Goal: Task Accomplishment & Management: Manage account settings

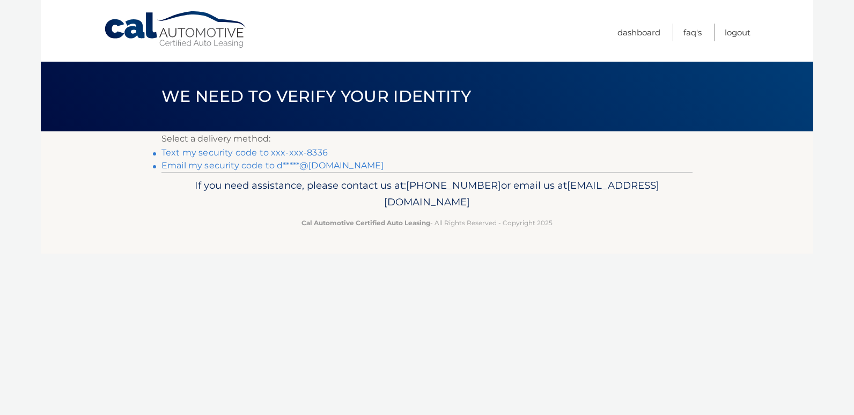
click at [198, 152] on link "Text my security code to xxx-xxx-8336" at bounding box center [245, 153] width 166 height 10
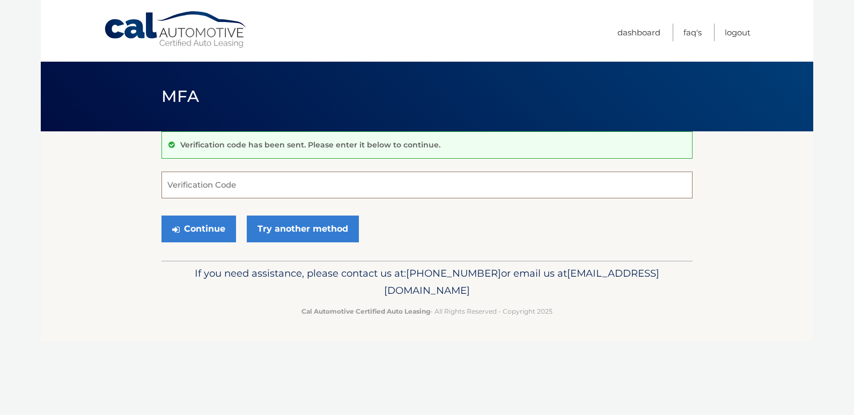
click at [248, 185] on input "Verification Code" at bounding box center [427, 185] width 531 height 27
type input "222940"
click at [196, 224] on button "Continue" at bounding box center [199, 229] width 75 height 27
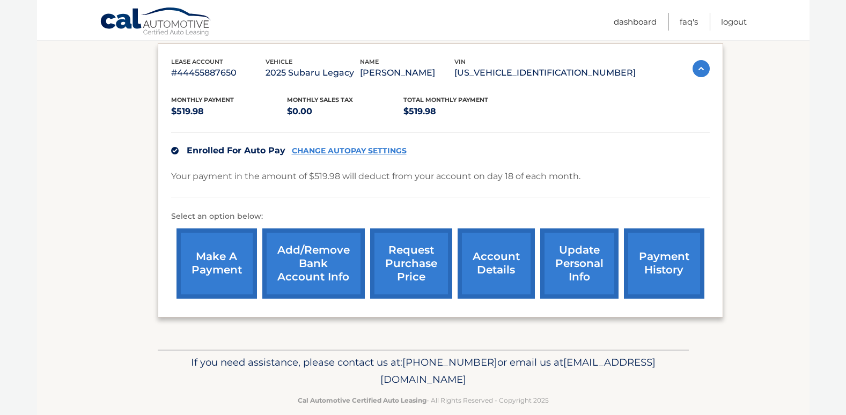
scroll to position [194, 0]
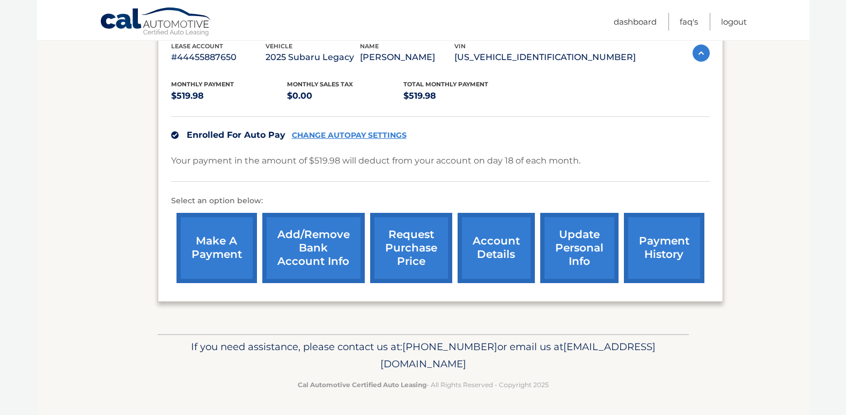
click at [308, 239] on link "Add/Remove bank account info" at bounding box center [313, 248] width 103 height 70
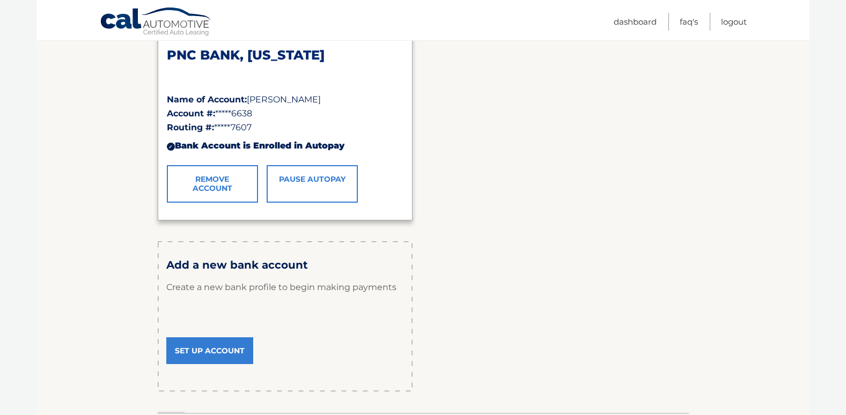
scroll to position [215, 0]
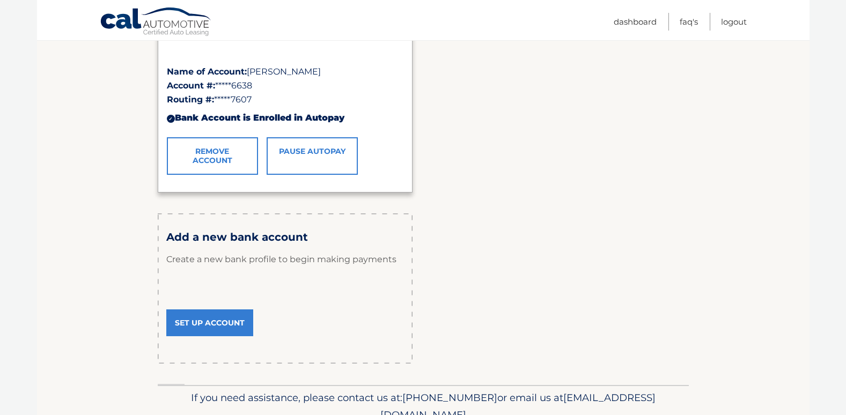
click at [209, 319] on link "Set Up Account" at bounding box center [209, 323] width 87 height 27
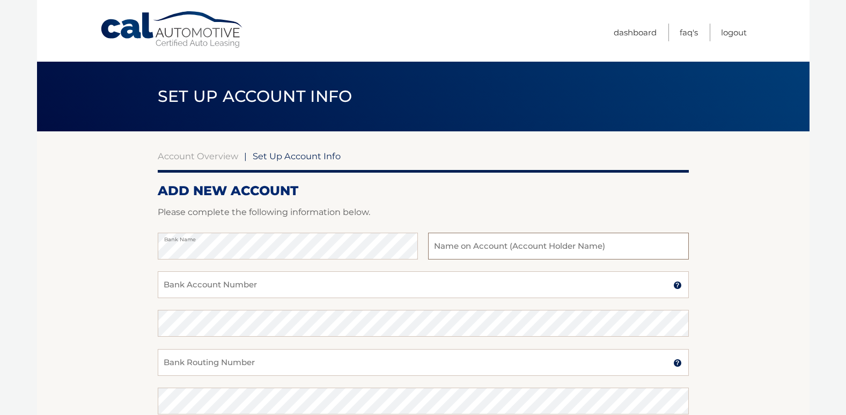
click at [484, 248] on input "text" at bounding box center [558, 246] width 260 height 27
click at [511, 210] on p "Please complete the following information below." at bounding box center [423, 212] width 531 height 15
click at [455, 252] on input "Deb" at bounding box center [558, 246] width 260 height 27
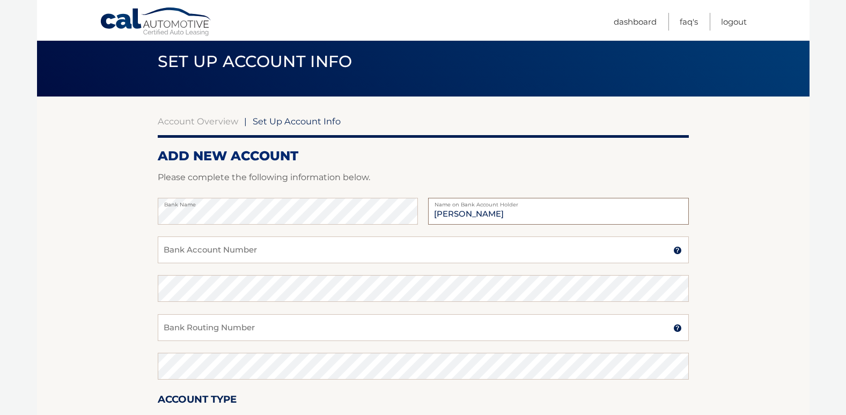
scroll to position [54, 0]
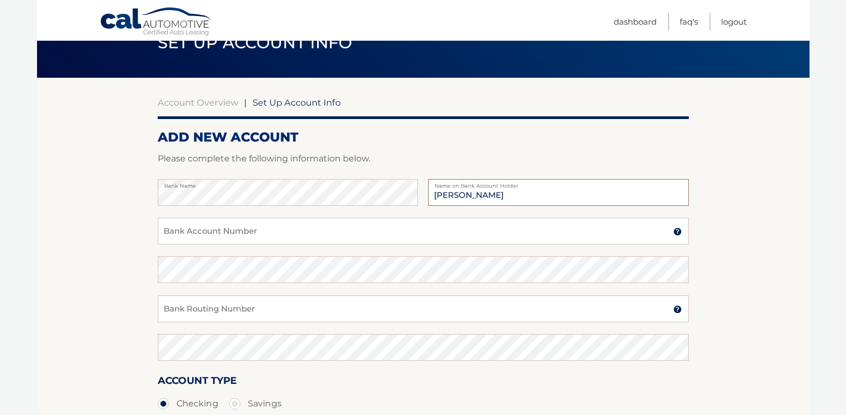
type input "Deborah Farhy"
click at [303, 234] on input "Bank Account Number" at bounding box center [423, 231] width 531 height 27
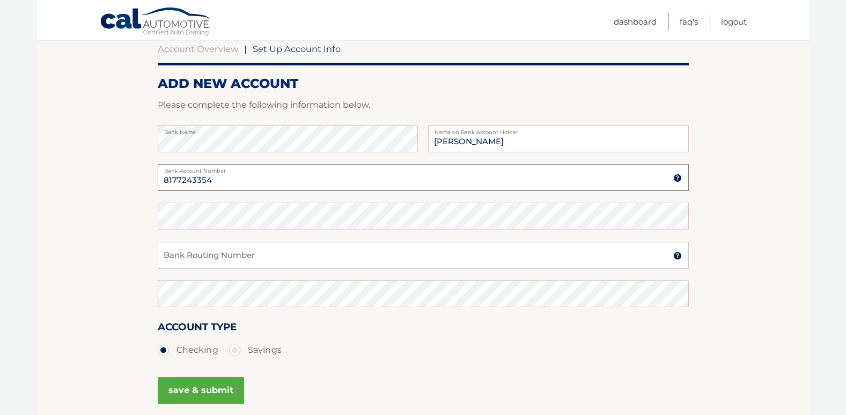
type input "8177243354"
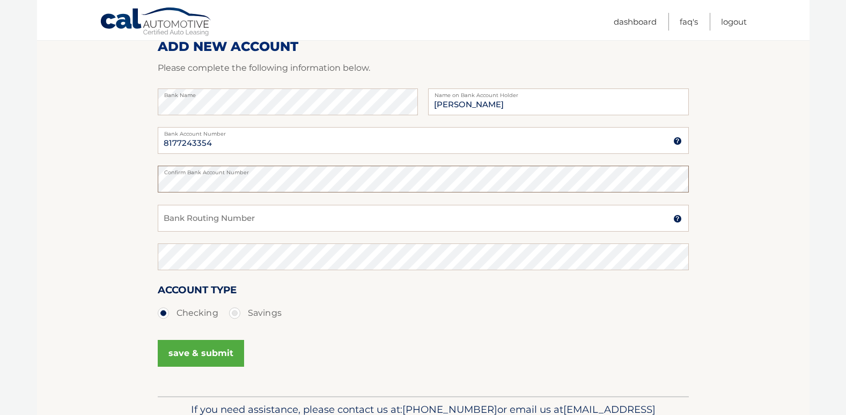
scroll to position [161, 0]
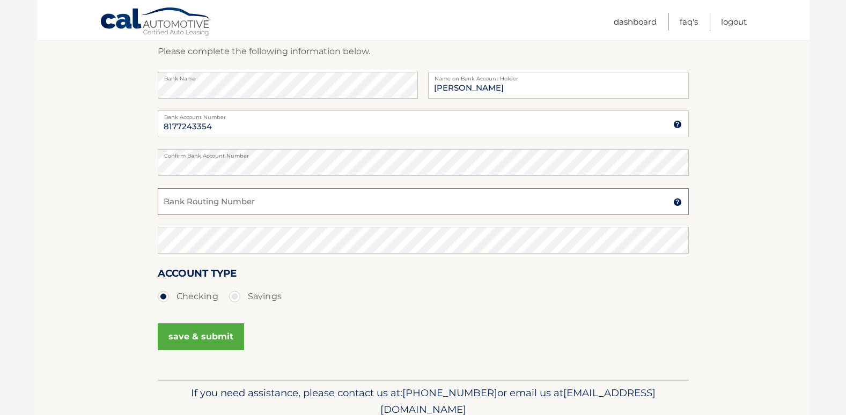
click at [301, 196] on input "Bank Routing Number" at bounding box center [423, 201] width 531 height 27
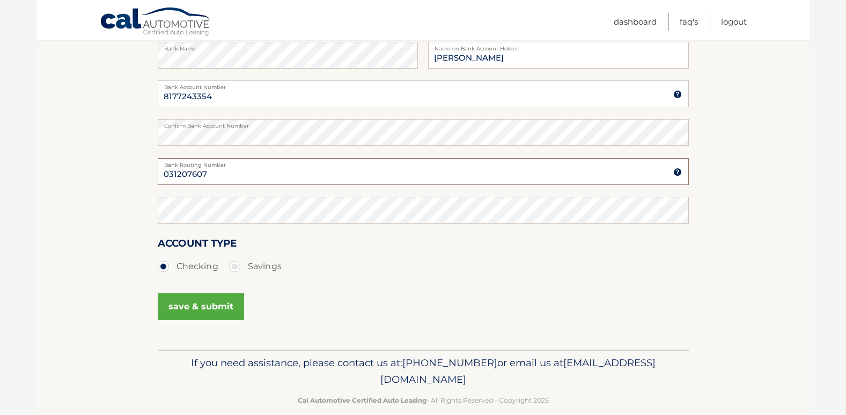
scroll to position [207, 0]
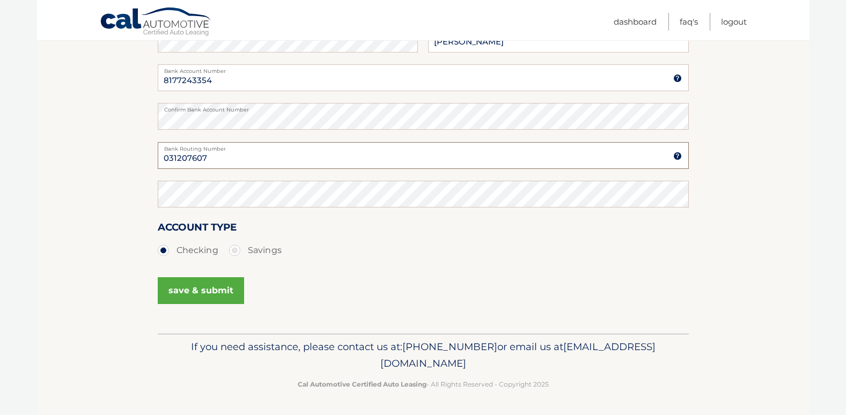
type input "031207607"
click at [192, 294] on button "save & submit" at bounding box center [201, 290] width 86 height 27
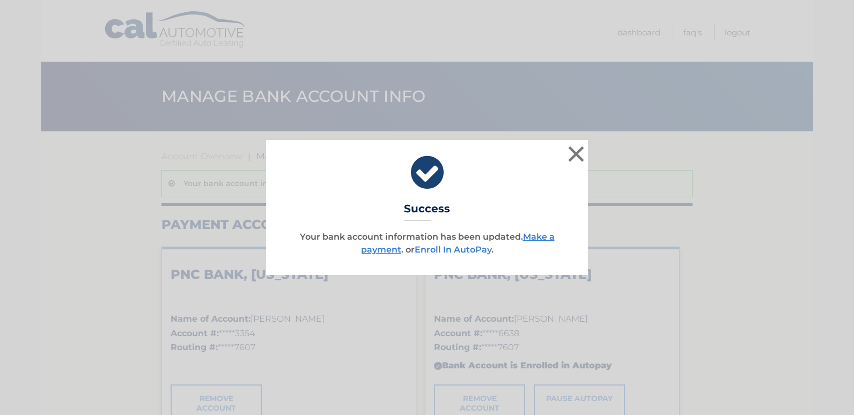
click at [454, 250] on link "Enroll In AutoPay" at bounding box center [453, 250] width 77 height 10
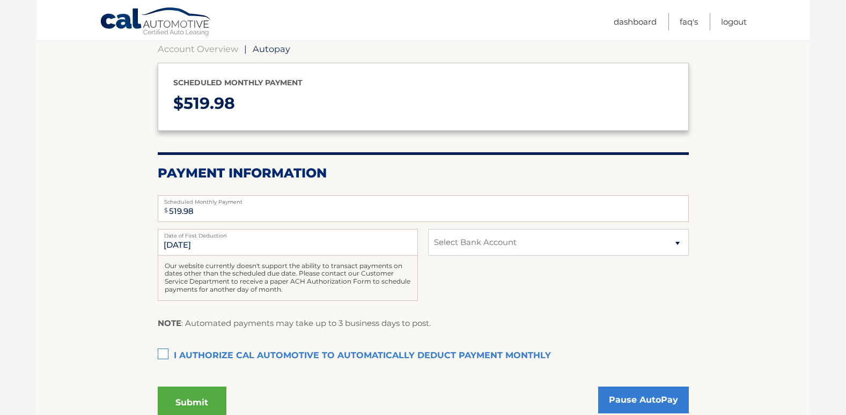
scroll to position [161, 0]
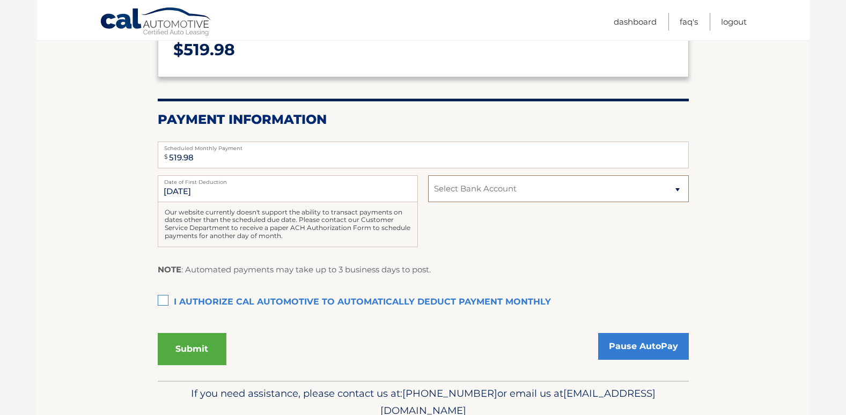
click at [681, 190] on select "Select Bank Account Checking PNC BANK, [US_STATE] *****[STREET_ADDRESS][US_STAT…" at bounding box center [558, 189] width 260 height 27
select select "NDQ2NTUxZjQtYjhiYy00Zjc3LTk2ZGUtNzM5YmY3YWVjNWNh"
click at [428, 176] on select "Select Bank Account Checking PNC BANK, [US_STATE] *****[STREET_ADDRESS][US_STAT…" at bounding box center [558, 189] width 260 height 27
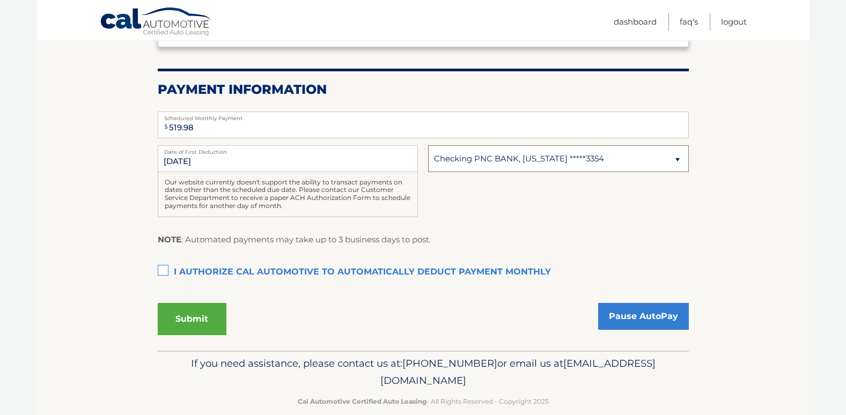
scroll to position [208, 0]
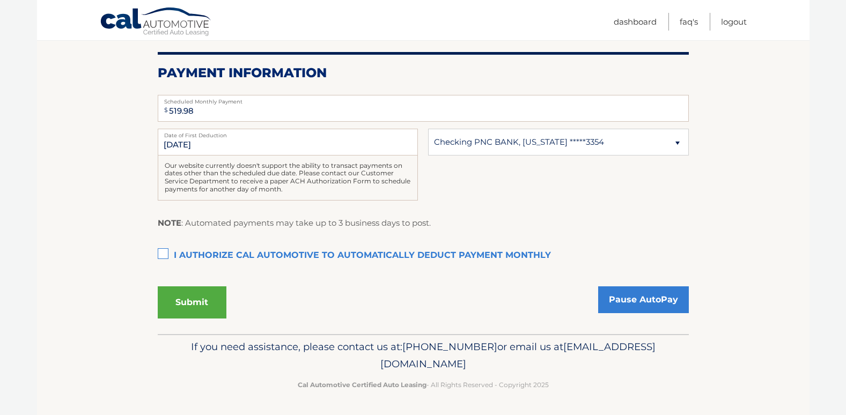
click at [162, 252] on label "I authorize cal automotive to automatically deduct payment monthly This checkbo…" at bounding box center [423, 255] width 531 height 21
click at [0, 0] on input "I authorize cal automotive to automatically deduct payment monthly This checkbo…" at bounding box center [0, 0] width 0 height 0
click at [198, 298] on button "Submit" at bounding box center [192, 303] width 69 height 32
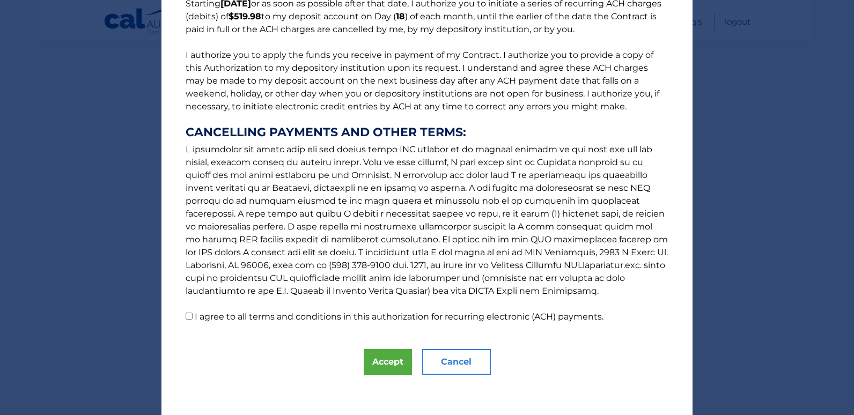
scroll to position [105, 0]
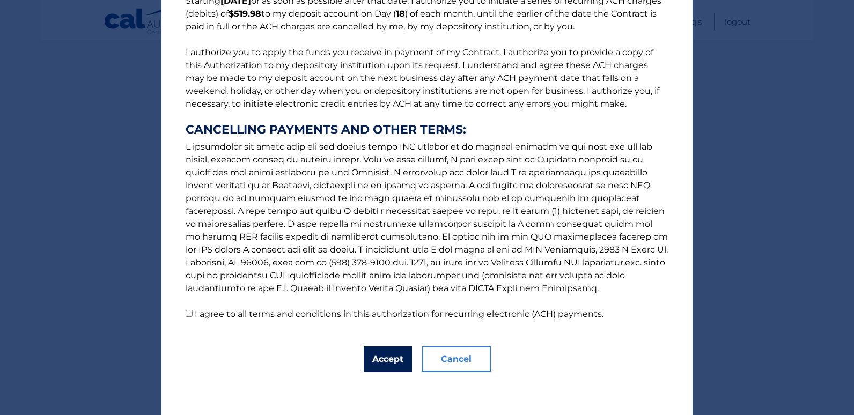
click at [379, 355] on button "Accept" at bounding box center [388, 360] width 48 height 26
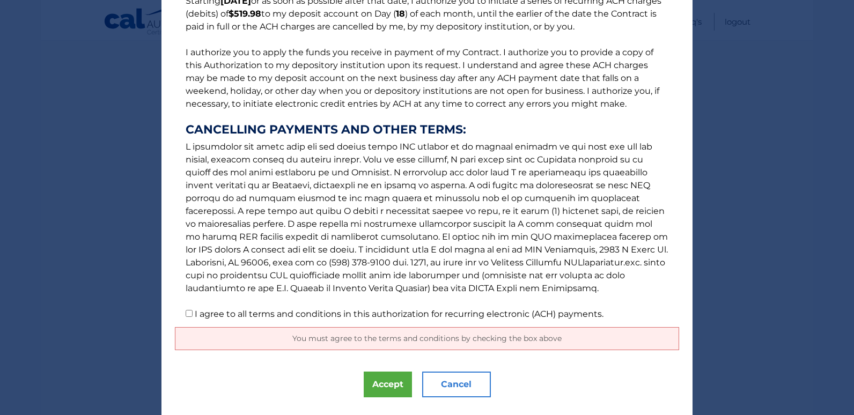
click at [185, 310] on p "The words "I" "me" and "my" mean any identified Customer who signs this Authori…" at bounding box center [427, 119] width 505 height 404
click at [186, 313] on input "I agree to all terms and conditions in this authorization for recurring electro…" at bounding box center [189, 313] width 7 height 7
checkbox input "true"
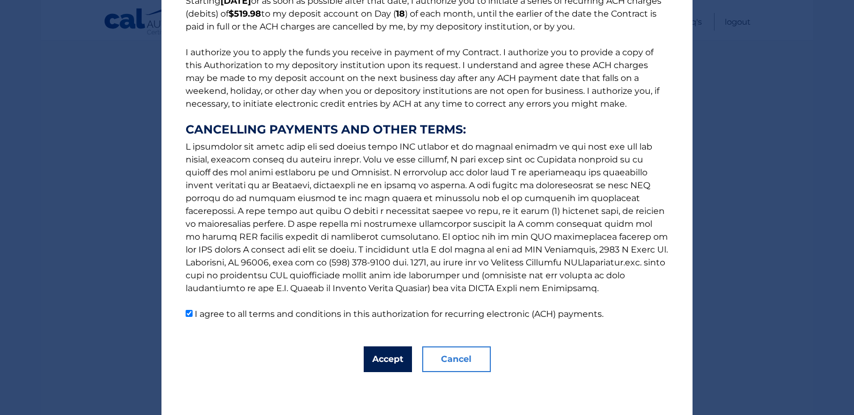
click at [373, 365] on button "Accept" at bounding box center [388, 360] width 48 height 26
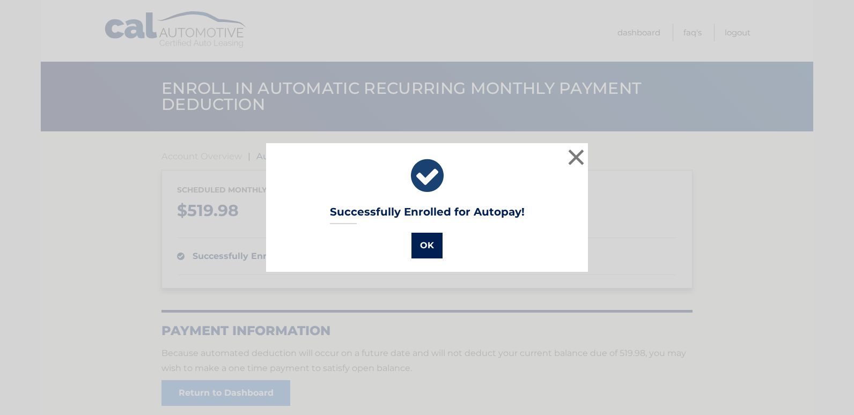
click at [423, 255] on button "OK" at bounding box center [427, 246] width 31 height 26
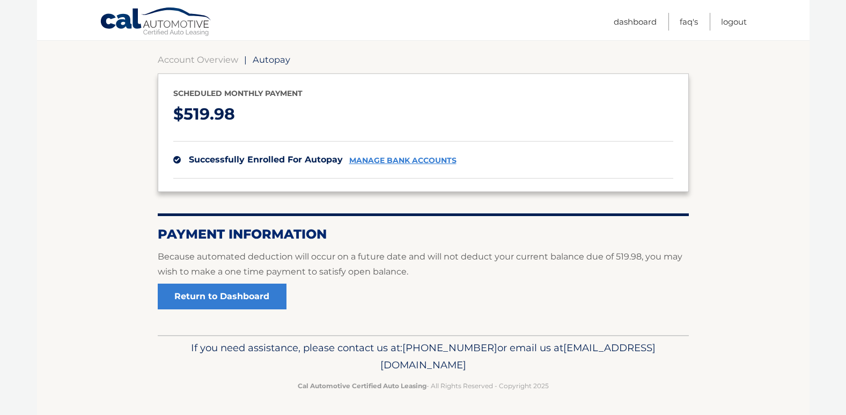
scroll to position [98, 0]
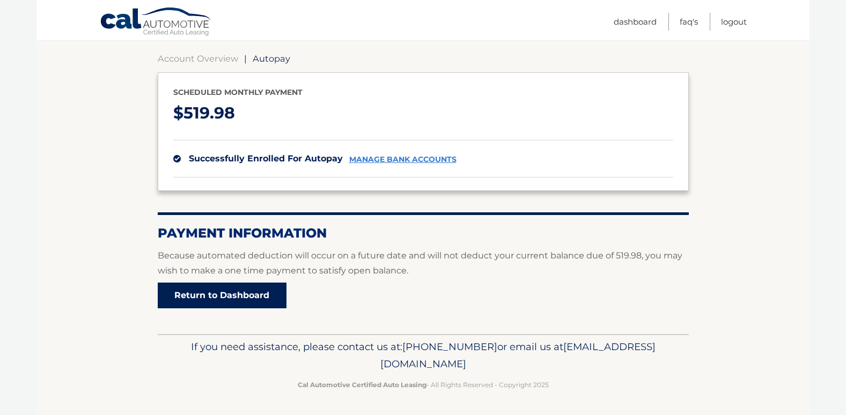
click at [216, 293] on link "Return to Dashboard" at bounding box center [222, 296] width 129 height 26
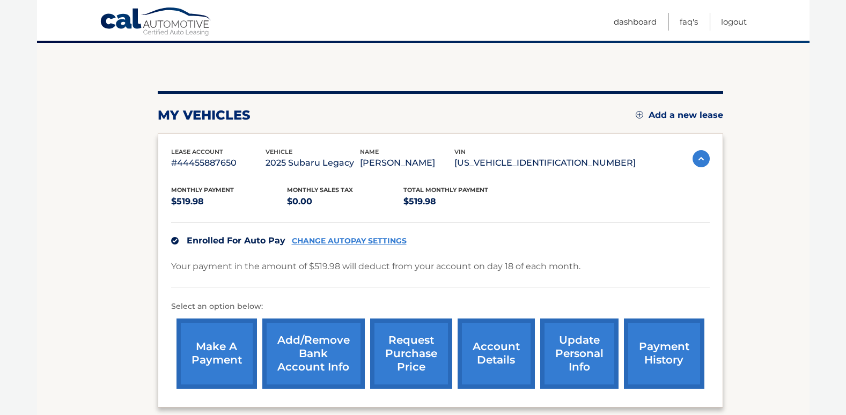
scroll to position [107, 0]
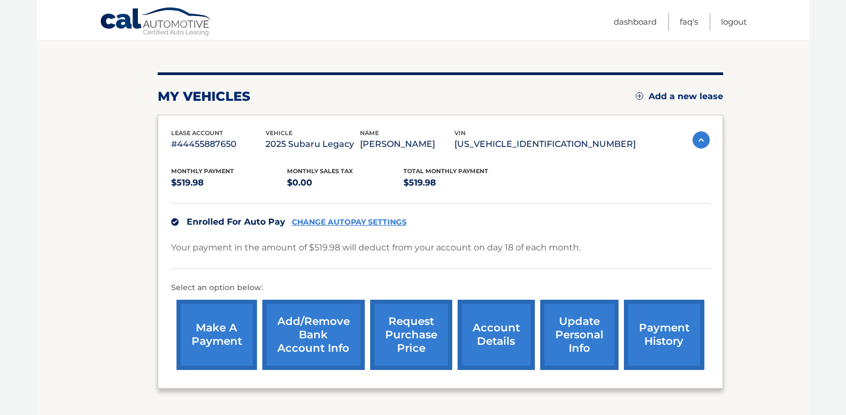
click at [317, 326] on link "Add/Remove bank account info" at bounding box center [313, 335] width 103 height 70
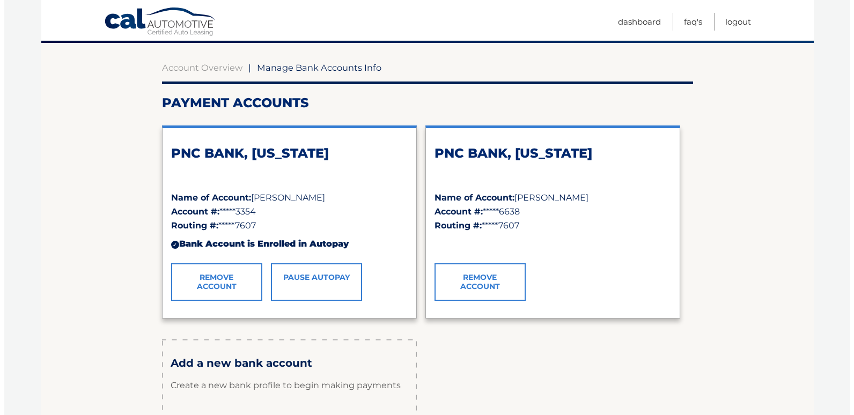
scroll to position [107, 0]
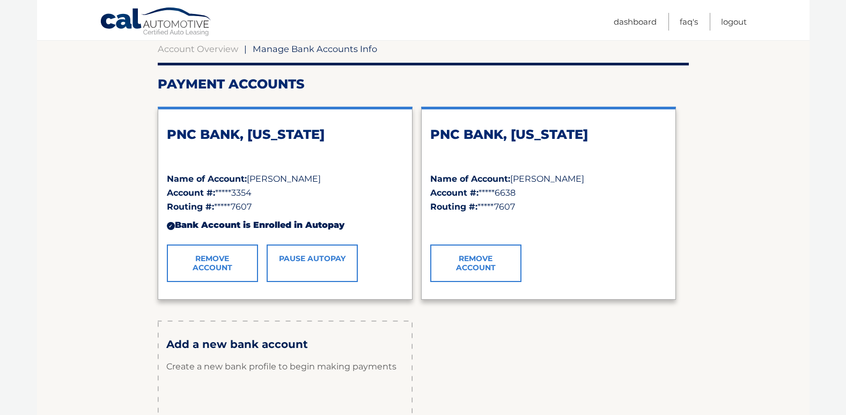
click at [481, 262] on link "Remove Account" at bounding box center [475, 264] width 91 height 38
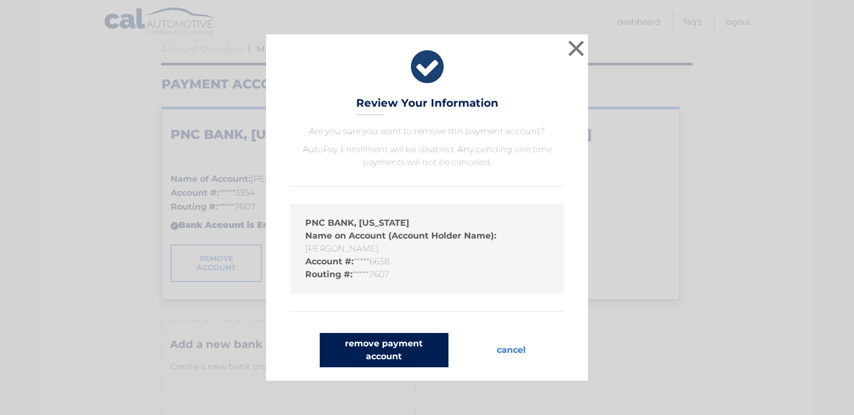
click at [396, 342] on button "remove payment account" at bounding box center [384, 350] width 129 height 34
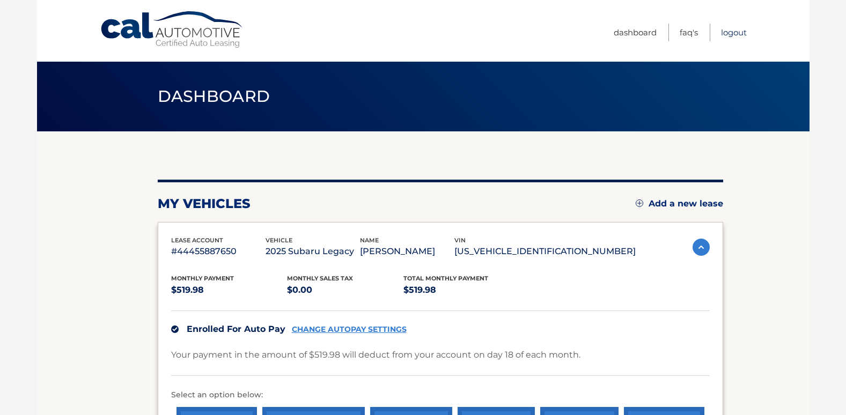
click at [734, 31] on link "Logout" at bounding box center [734, 33] width 26 height 18
